Goal: Check status: Check status

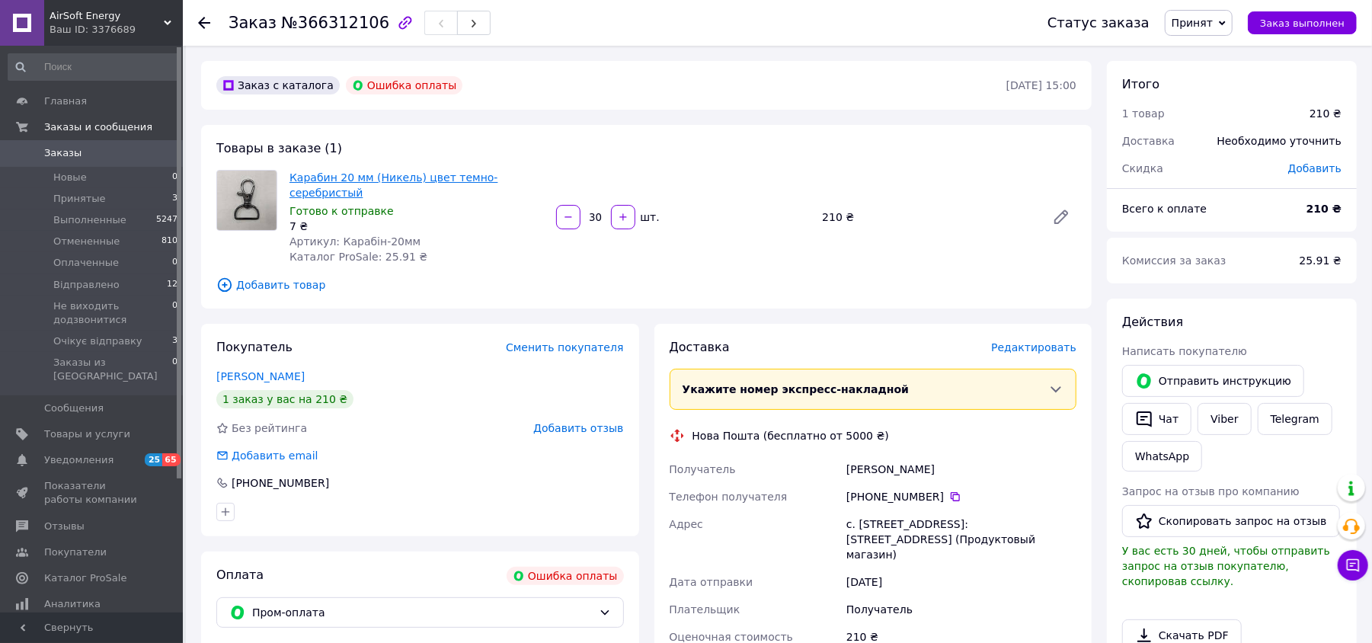
click at [433, 171] on link "Карабин 20 мм (Никель) цвет темно-серебристый" at bounding box center [393, 184] width 209 height 27
click at [76, 159] on span "Заказы" at bounding box center [92, 153] width 97 height 14
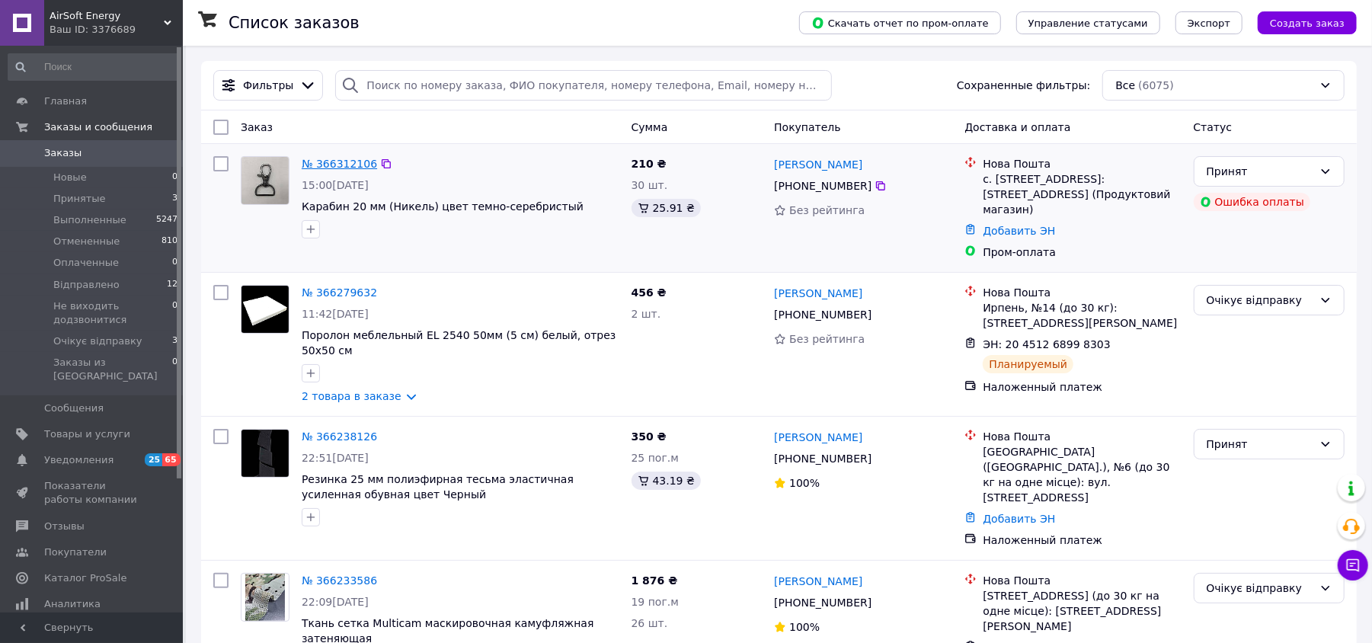
click at [340, 170] on link "№ 366312106" at bounding box center [339, 164] width 75 height 12
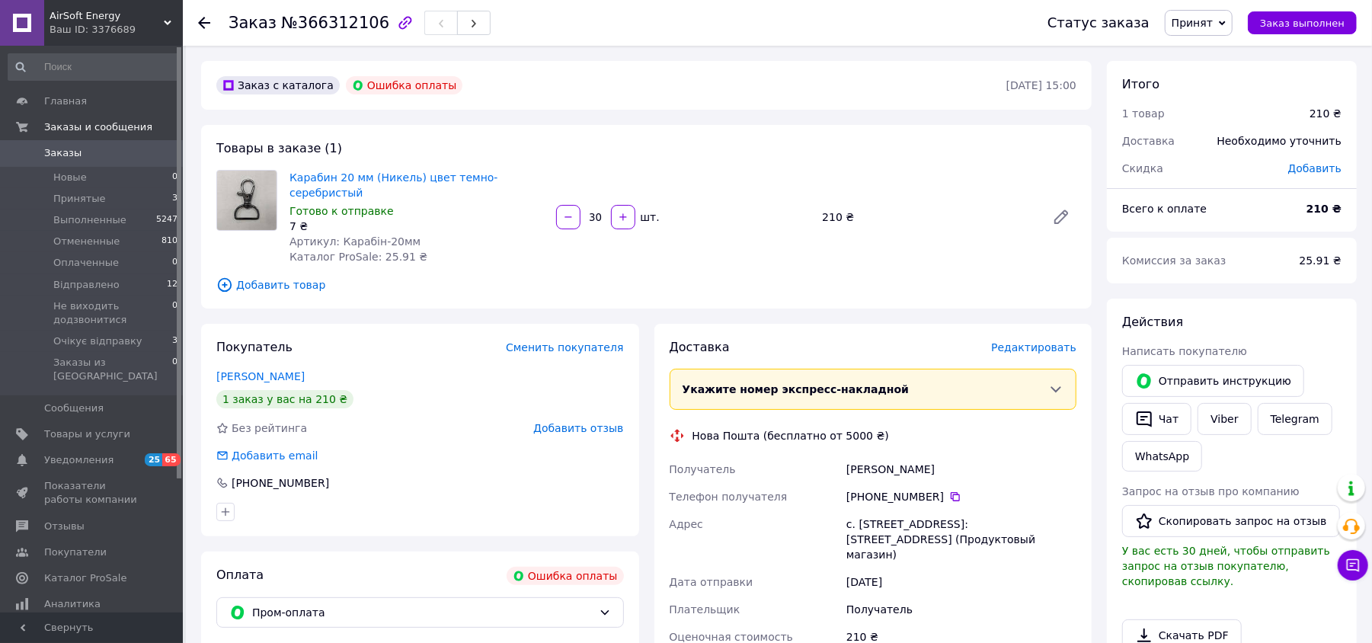
click at [62, 151] on span "Заказы" at bounding box center [62, 153] width 37 height 14
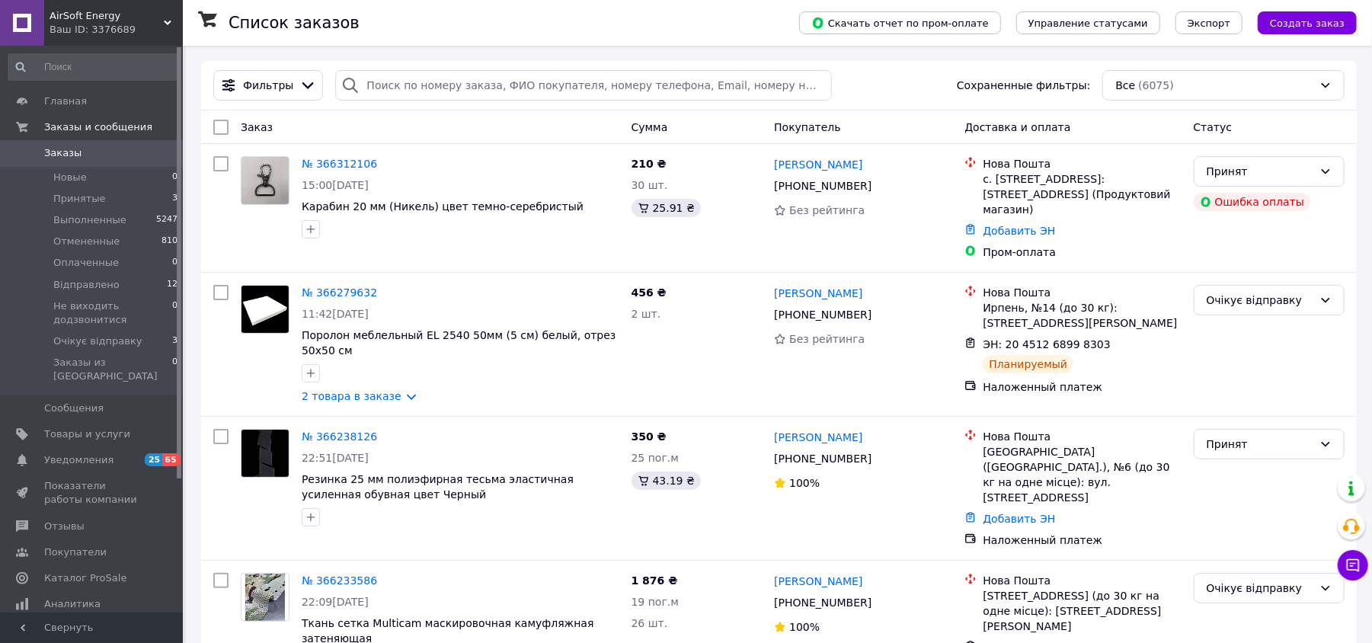
click at [62, 147] on span "Заказы" at bounding box center [62, 153] width 37 height 14
